Goal: Information Seeking & Learning: Learn about a topic

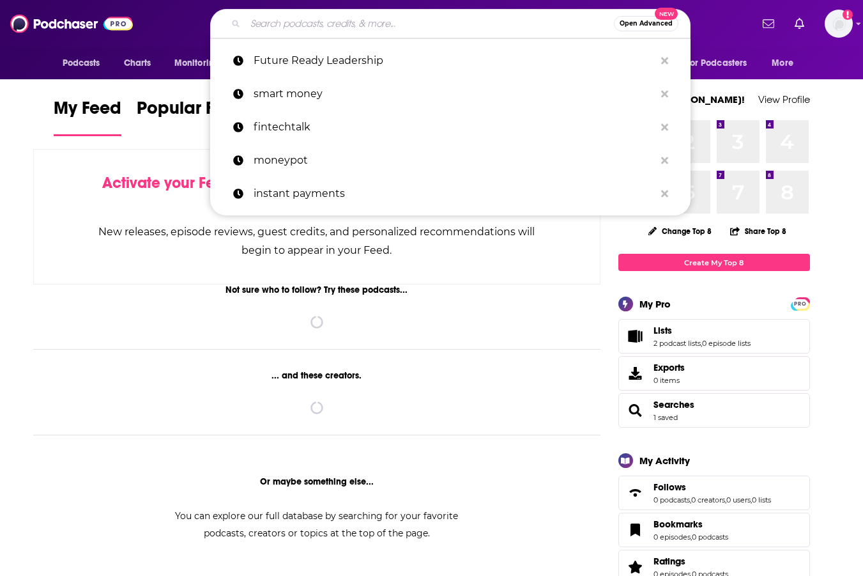
drag, startPoint x: 0, startPoint y: 0, endPoint x: 276, endPoint y: 24, distance: 277.0
click at [276, 24] on input "Search podcasts, credits, & more..." at bounding box center [429, 23] width 369 height 20
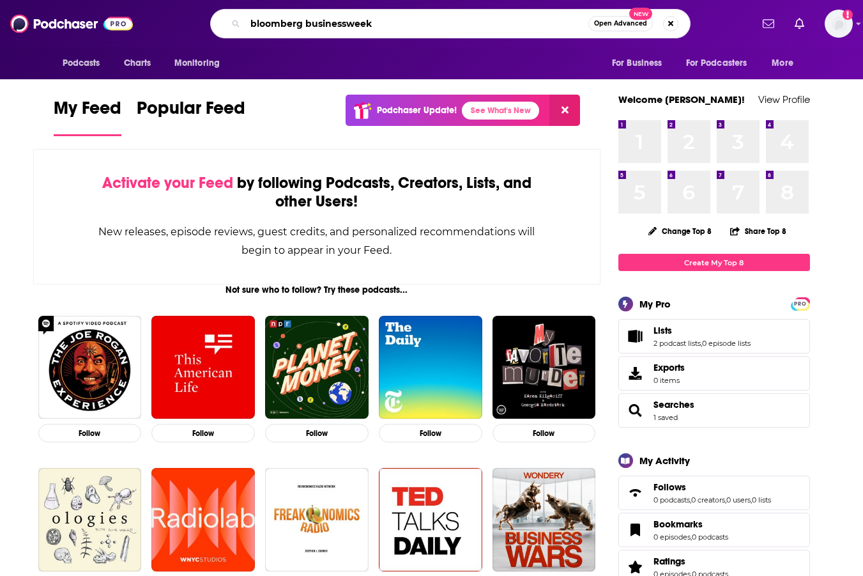
type input "bloomberg businessweek"
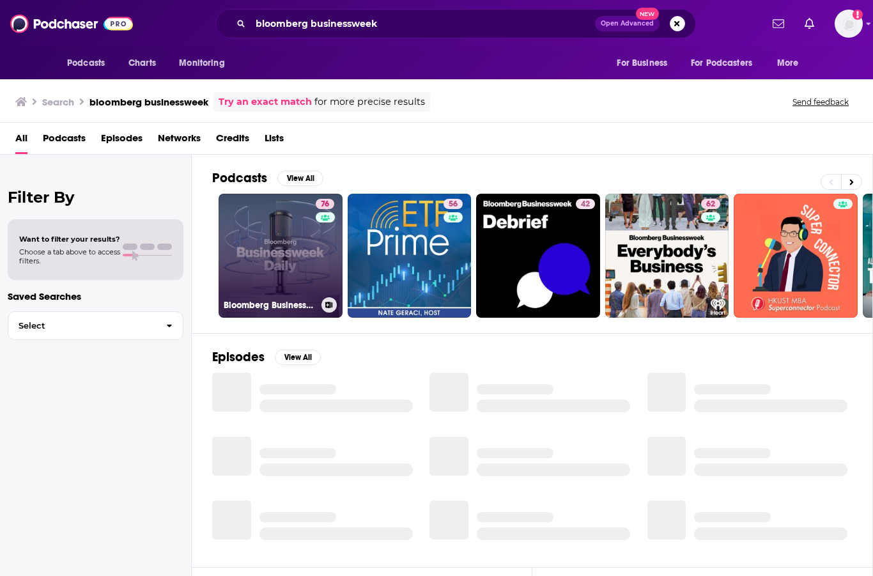
click at [275, 242] on link "76 Bloomberg Businessweek" at bounding box center [280, 256] width 124 height 124
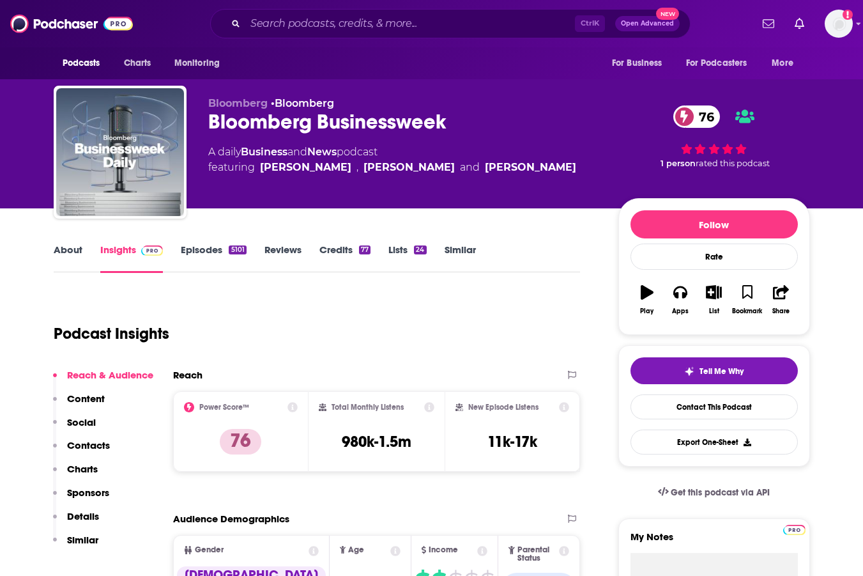
scroll to position [53, 0]
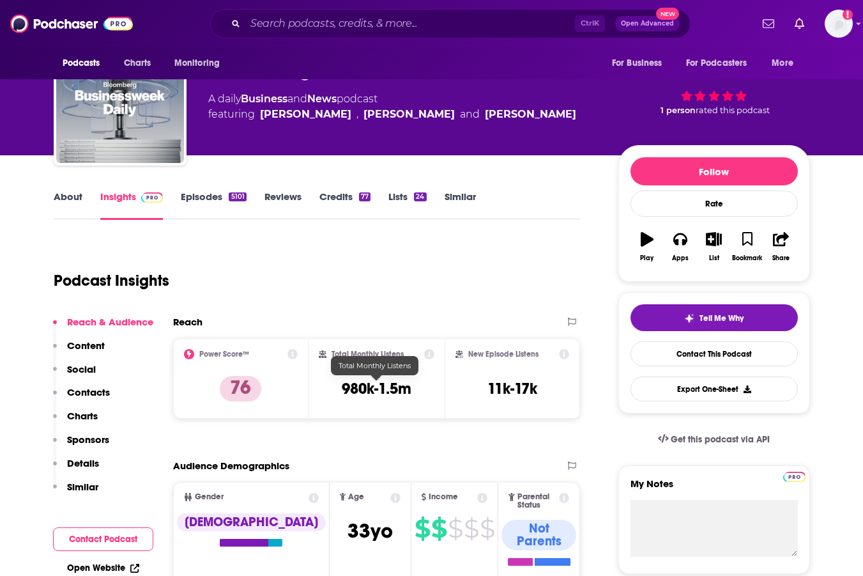
click at [397, 386] on h3 "980k-1.5m" at bounding box center [377, 388] width 70 height 19
click at [374, 388] on h3 "980k-1.5m" at bounding box center [377, 388] width 70 height 19
click at [429, 356] on icon at bounding box center [429, 354] width 10 height 10
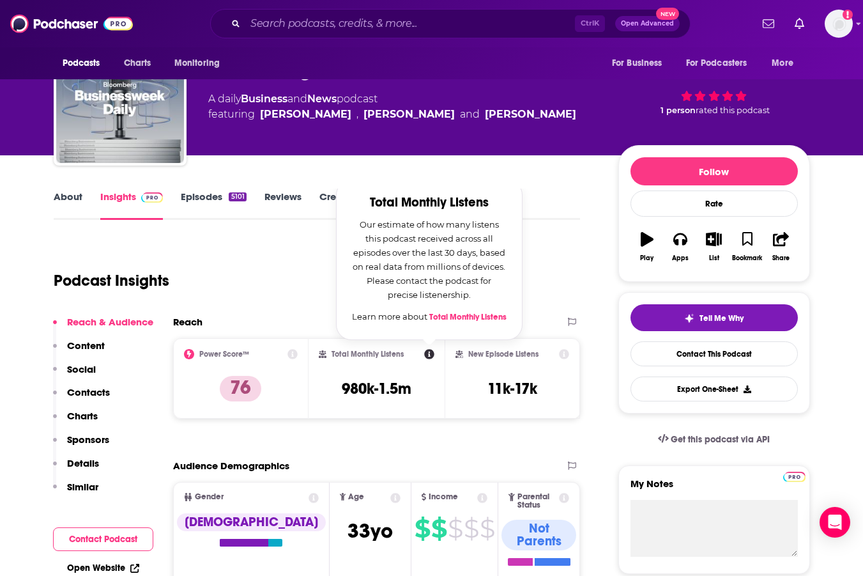
click at [301, 293] on div "Podcast Insights" at bounding box center [312, 272] width 517 height 65
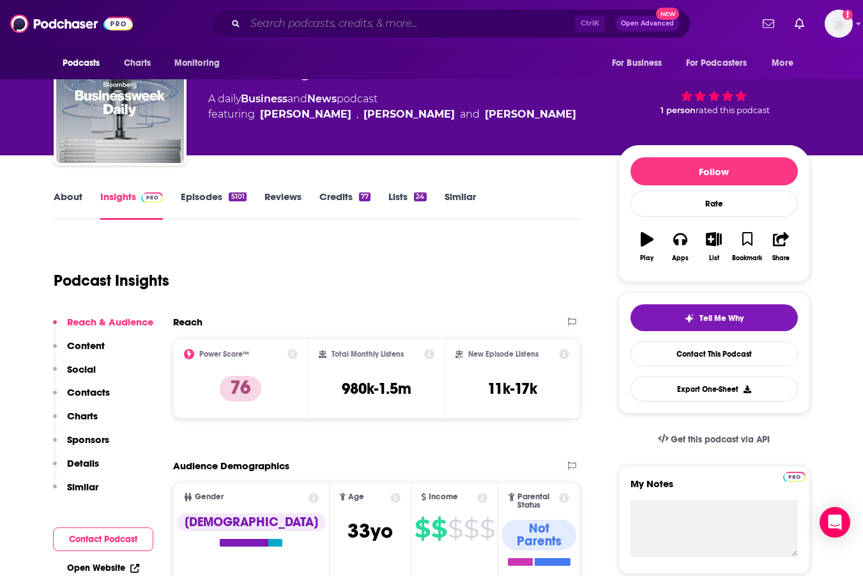
click at [262, 20] on input "Search podcasts, credits, & more..." at bounding box center [410, 23] width 330 height 20
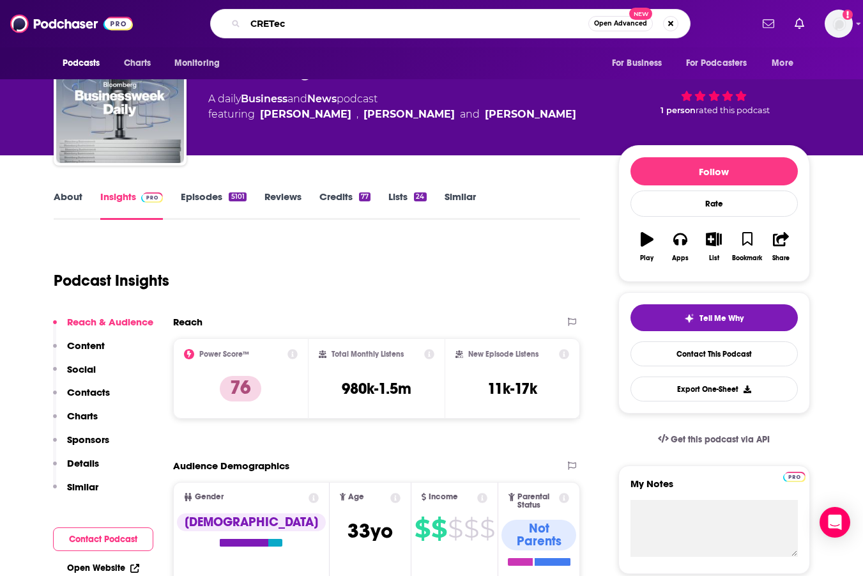
type input "CRETech"
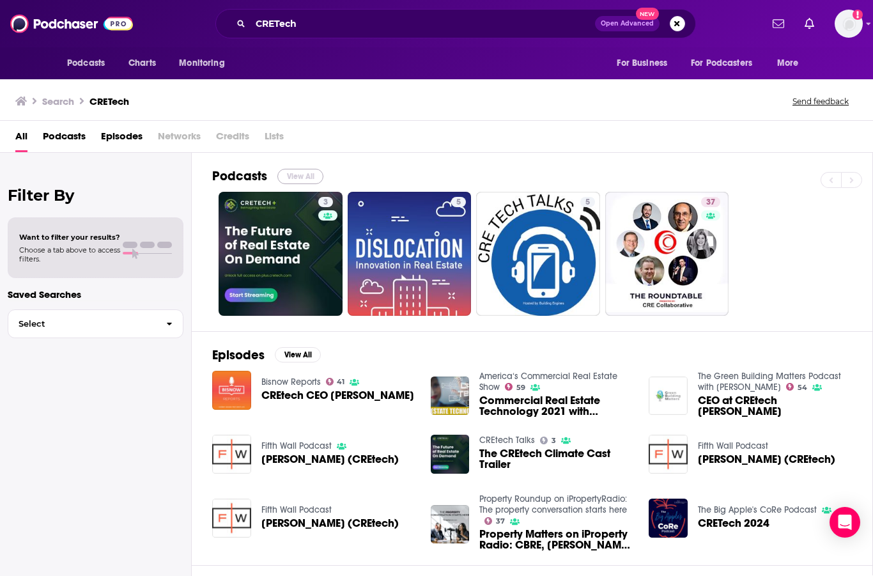
click at [296, 176] on button "View All" at bounding box center [300, 176] width 46 height 15
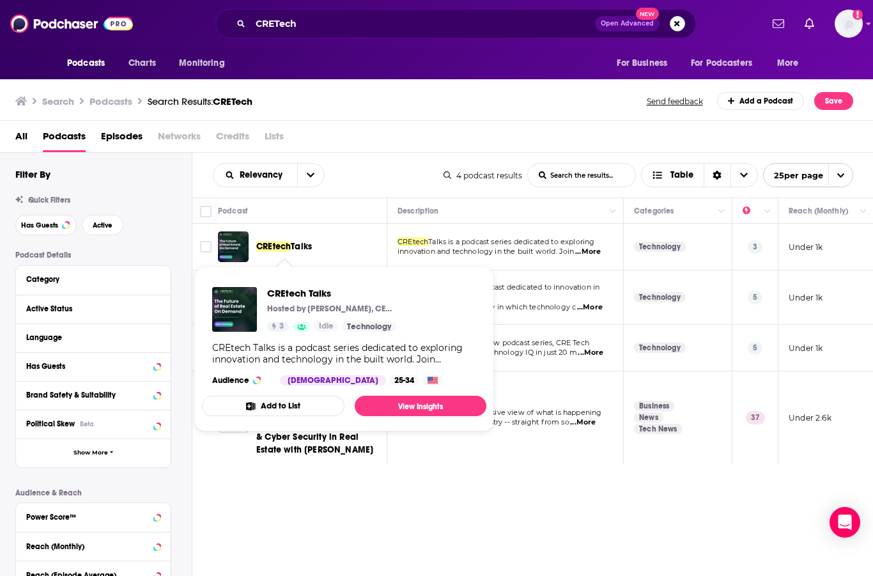
click at [278, 245] on span "CREtech" at bounding box center [273, 246] width 34 height 11
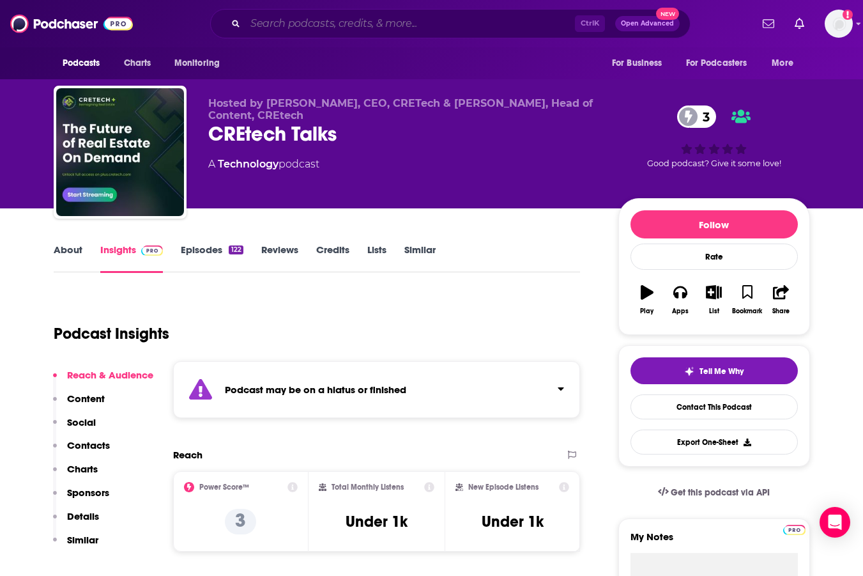
click at [305, 28] on input "Search podcasts, credits, & more..." at bounding box center [410, 23] width 330 height 20
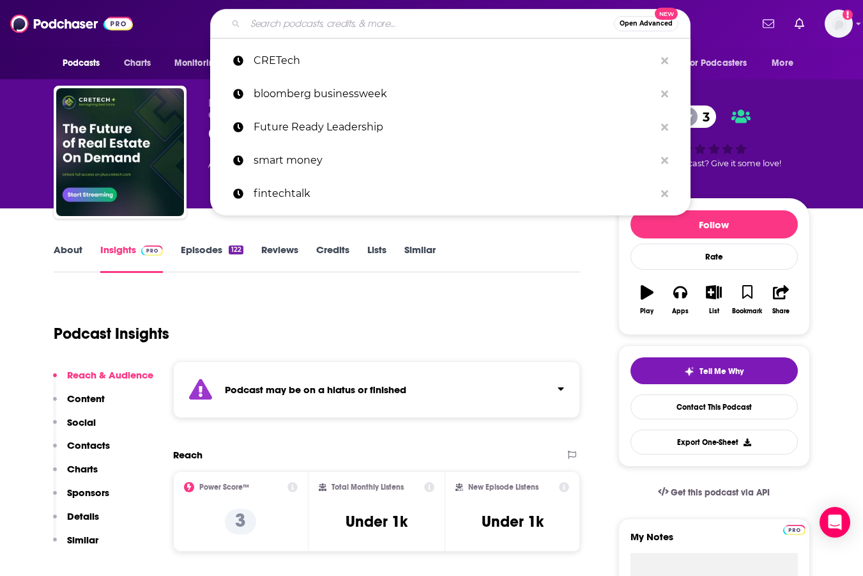
paste input "CEO Stories: [PERSON_NAME], CEO, JLL"
type input "CEO Stories: [PERSON_NAME], CEO, JLL"
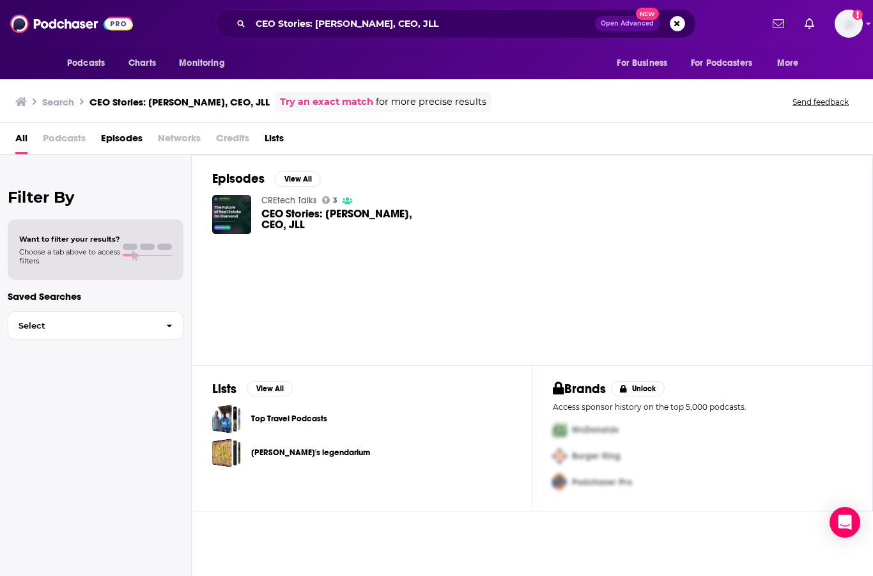
click at [302, 212] on span "CEO Stories: [PERSON_NAME], CEO, JLL" at bounding box center [338, 219] width 154 height 22
